Goal: Find specific page/section: Find specific page/section

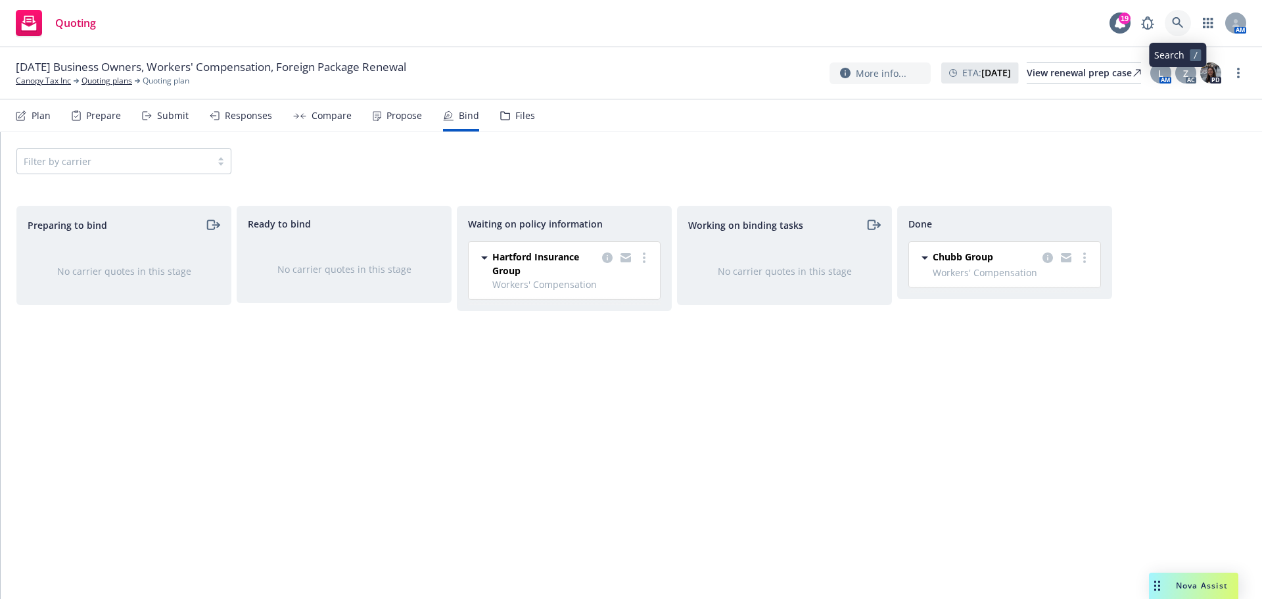
click at [1177, 22] on icon at bounding box center [1178, 23] width 12 height 12
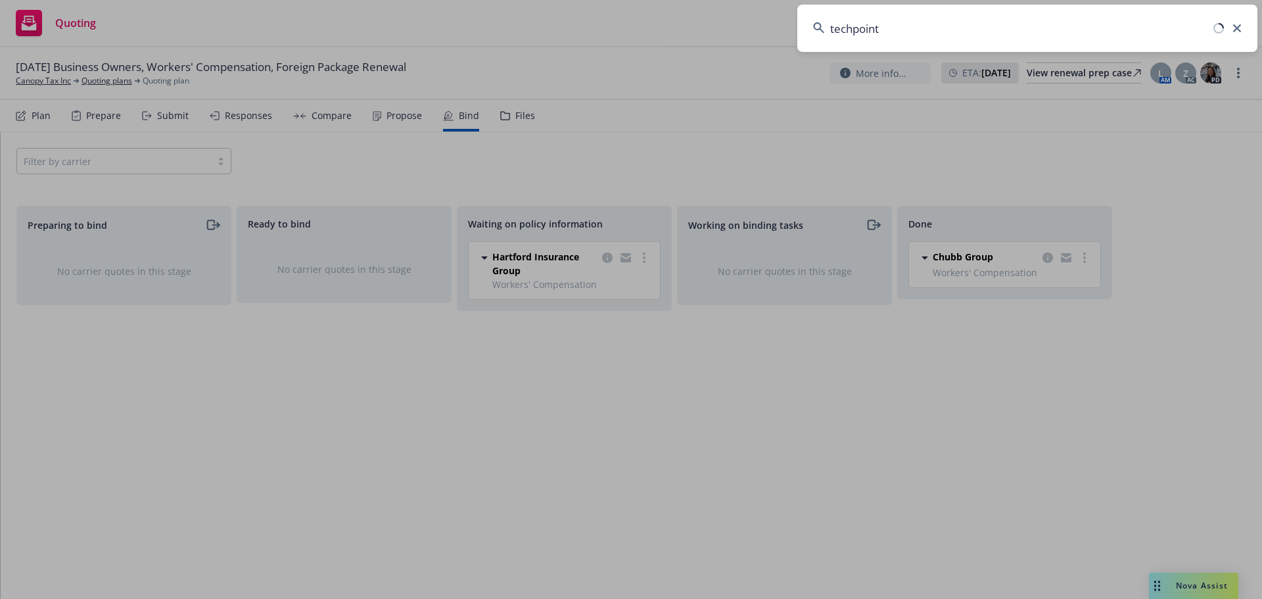
type input "techpoint"
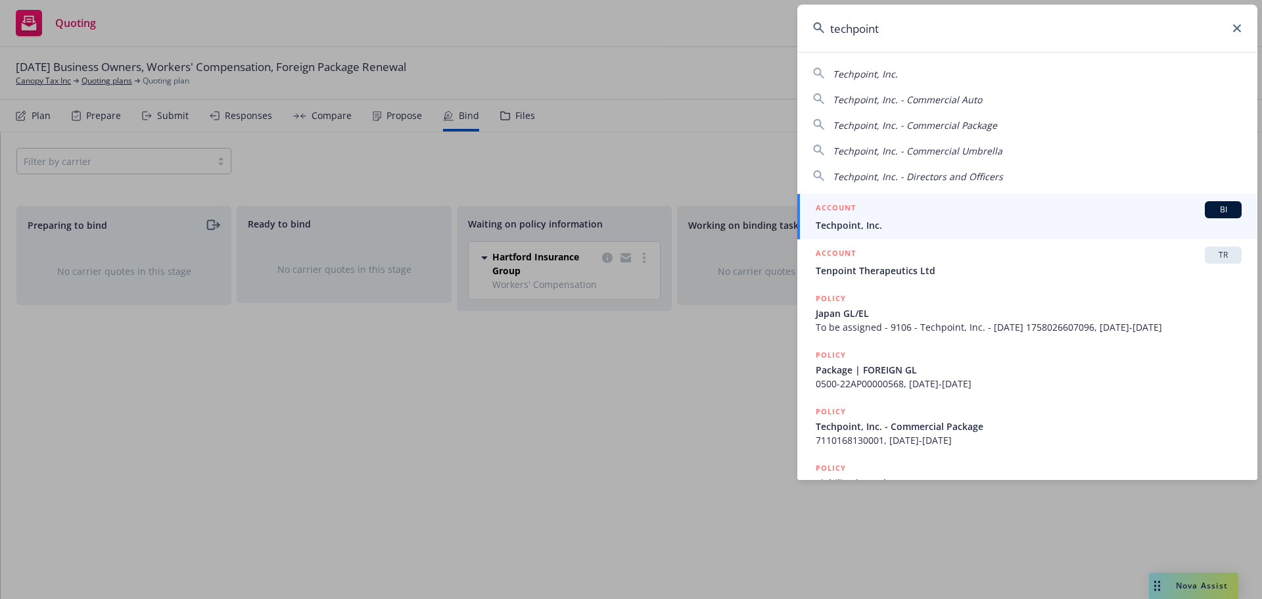
click at [845, 223] on span "Techpoint, Inc." at bounding box center [1029, 225] width 426 height 14
